Goal: Information Seeking & Learning: Learn about a topic

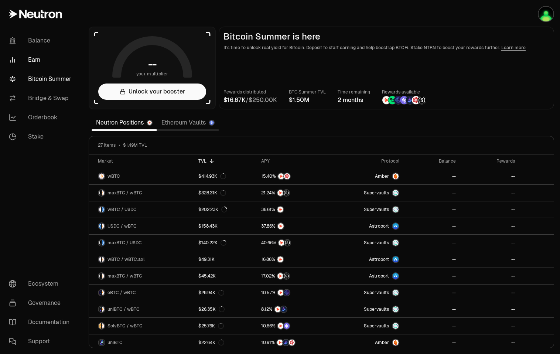
click at [39, 62] on link "Earn" at bounding box center [41, 59] width 77 height 19
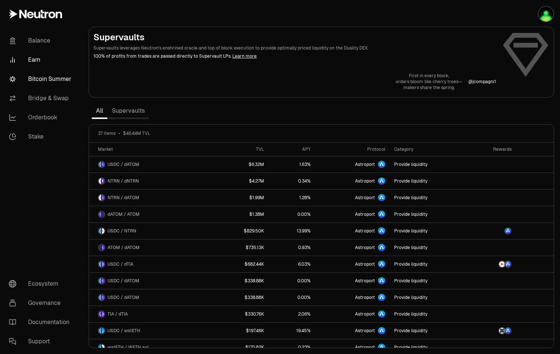
click at [38, 77] on link "Bitcoin Summer" at bounding box center [41, 78] width 77 height 19
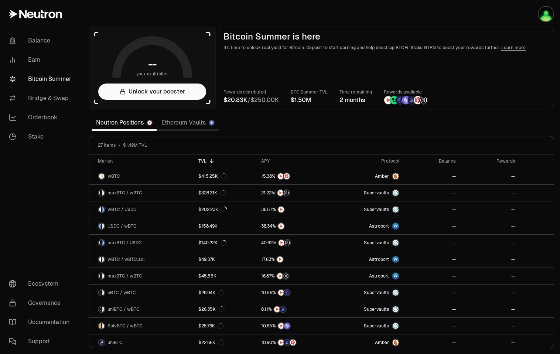
click at [174, 121] on link "Ethereum Vaults" at bounding box center [188, 122] width 62 height 15
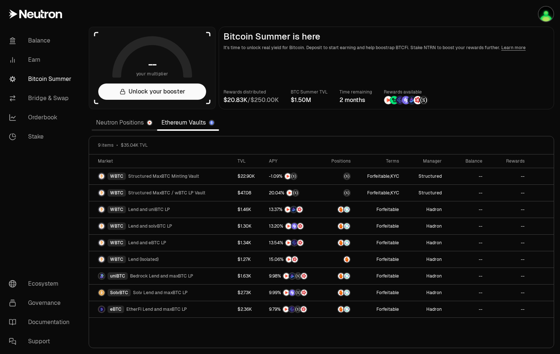
click at [136, 119] on link "Neutron Positions" at bounding box center [124, 122] width 65 height 15
